Goal: Download file/media

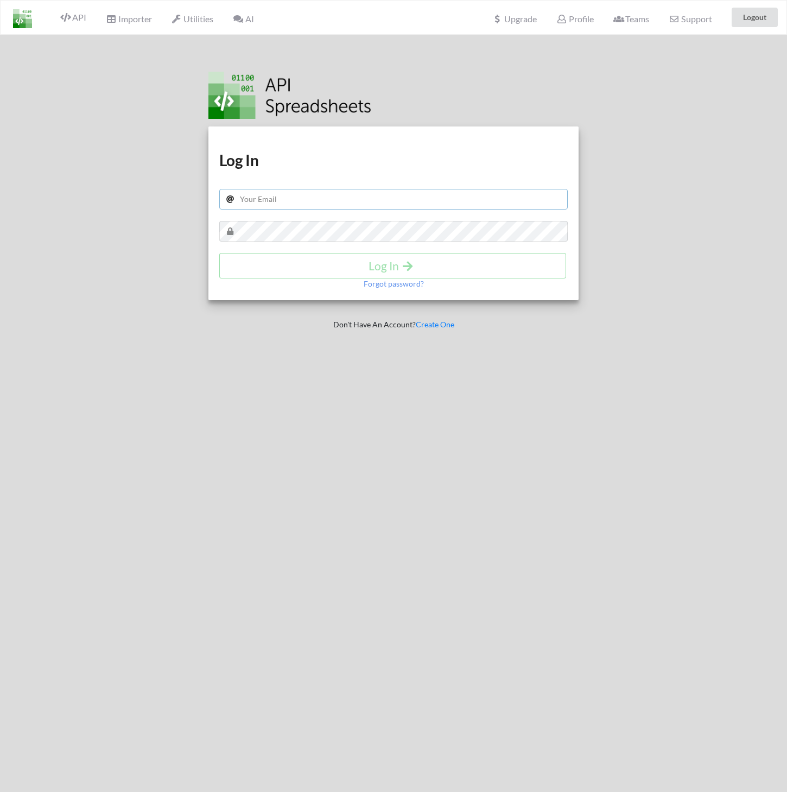
click at [266, 202] on input "text" at bounding box center [393, 199] width 348 height 21
drag, startPoint x: 340, startPoint y: 202, endPoint x: 154, endPoint y: 202, distance: 185.6
click at [219, 202] on input "[EMAIL_ADDRESS][DOMAIN_NAME]" at bounding box center [393, 199] width 348 height 21
type input "[PERSON_NAME][EMAIL_ADDRESS][DOMAIN_NAME]"
click at [452, 270] on h4 "Log In" at bounding box center [393, 266] width 324 height 14
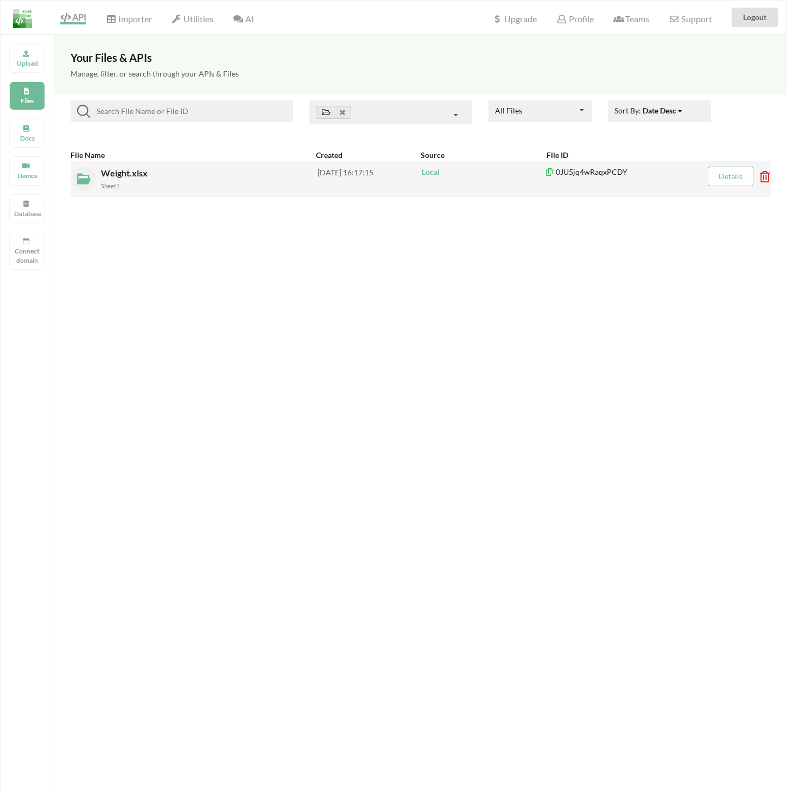
click at [134, 177] on span "Weight.xlsx" at bounding box center [125, 173] width 49 height 10
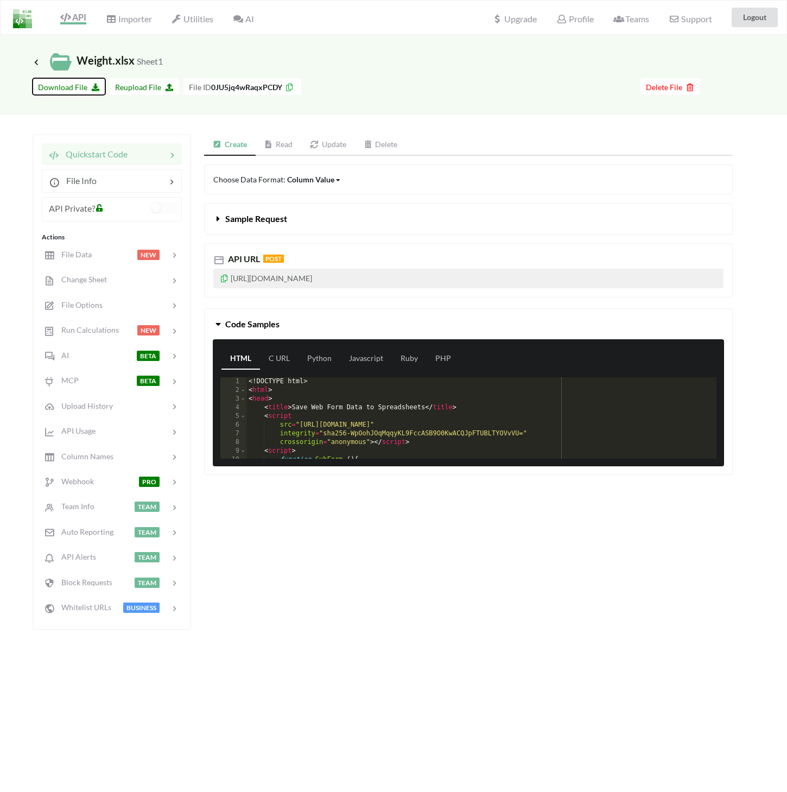
click at [64, 85] on span "Download File" at bounding box center [69, 86] width 62 height 9
